Goal: Information Seeking & Learning: Understand process/instructions

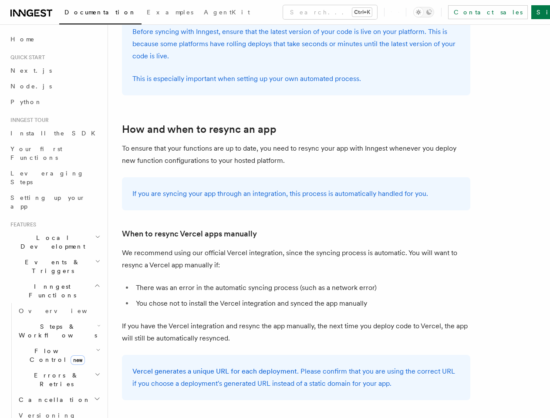
click at [275, 281] on li "There was an error in the automatic syncing process (such as a network error)" at bounding box center [301, 287] width 337 height 12
click at [292, 12] on button "Search... Ctrl+K" at bounding box center [330, 12] width 94 height 14
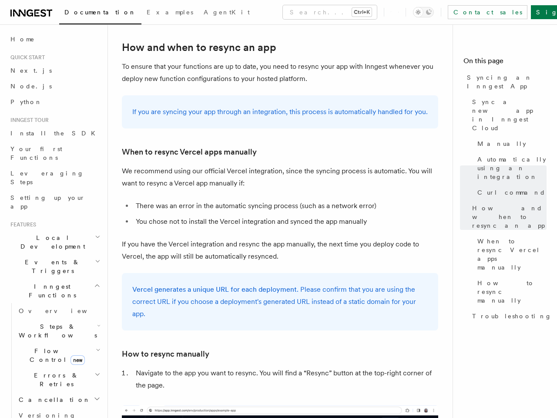
click at [437, 12] on div at bounding box center [278, 209] width 557 height 418
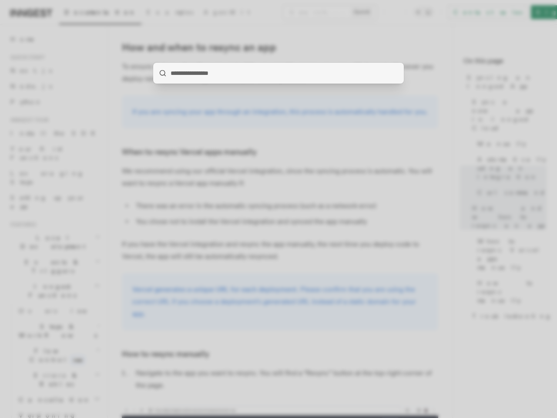
click at [51, 211] on div at bounding box center [278, 209] width 557 height 418
click at [51, 227] on div at bounding box center [278, 209] width 557 height 418
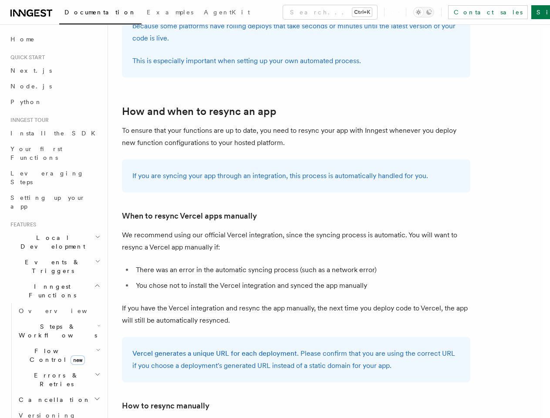
click at [51, 282] on span "Inngest Functions" at bounding box center [50, 290] width 87 height 17
click at [55, 322] on span "Steps & Workflows" at bounding box center [56, 330] width 82 height 17
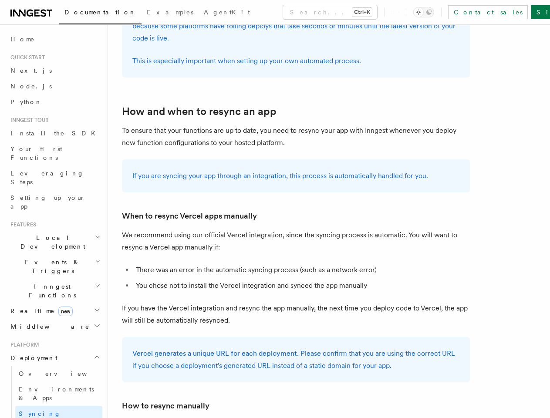
click at [55, 350] on h2 "Deployment" at bounding box center [54, 358] width 95 height 16
